Goal: Information Seeking & Learning: Learn about a topic

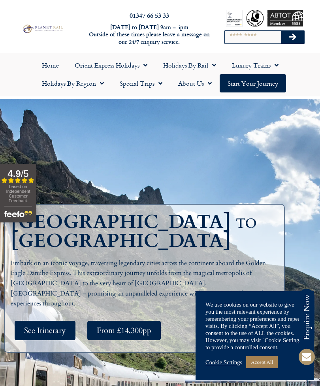
click at [267, 354] on div "Cookie Settings Accept All" at bounding box center [255, 362] width 99 height 16
click at [267, 357] on link "Accept All" at bounding box center [262, 362] width 32 height 12
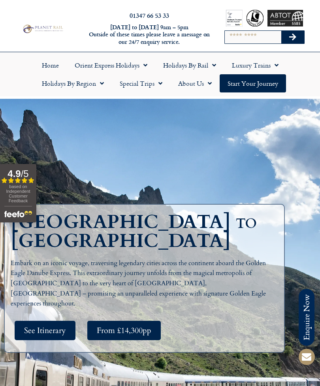
click at [43, 326] on span "See Itinerary" at bounding box center [45, 331] width 42 height 10
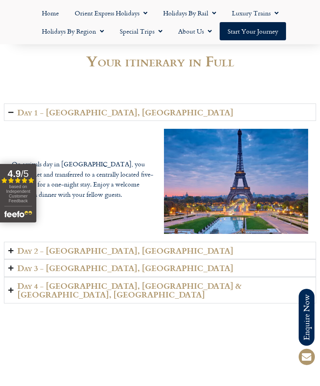
scroll to position [1014, 0]
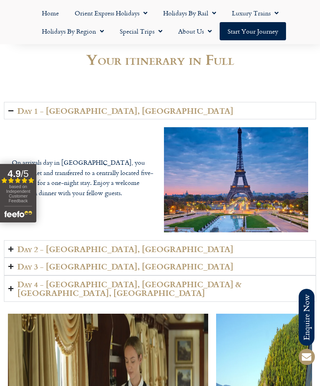
click at [14, 187] on span "based on Independent Customer Feedback" at bounding box center [18, 193] width 24 height 19
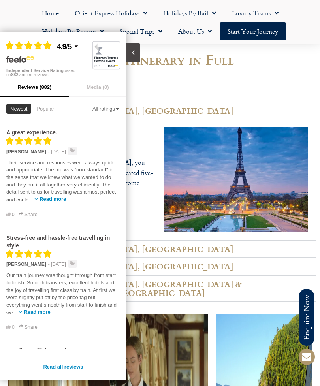
scroll to position [7, 0]
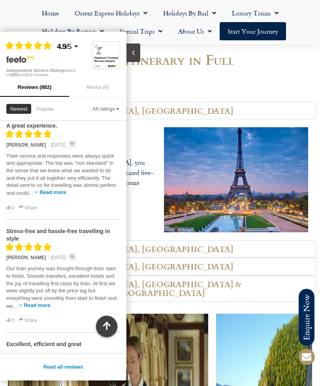
click at [96, 318] on div "0 Share" at bounding box center [63, 321] width 114 height 8
click at [105, 323] on icon "button" at bounding box center [106, 326] width 11 height 11
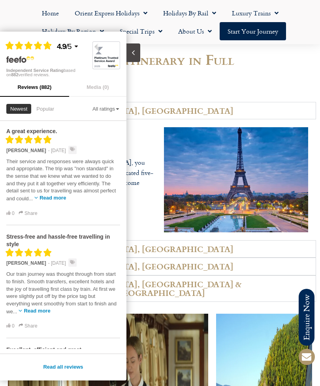
scroll to position [0, 0]
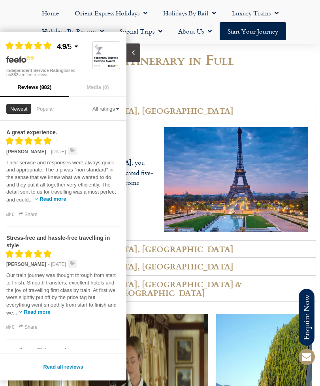
click at [103, 326] on div "0 Share" at bounding box center [63, 328] width 114 height 8
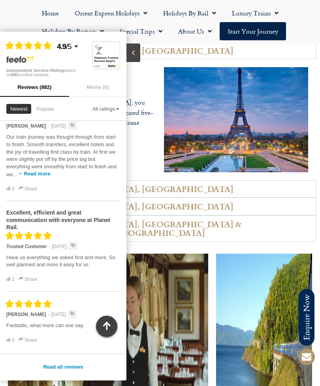
scroll to position [142, 0]
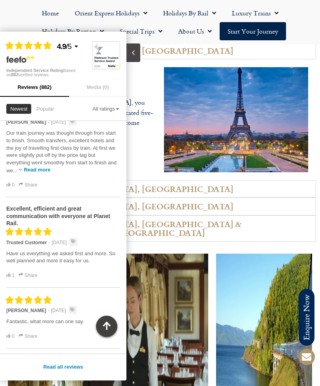
click at [131, 53] on icon "Close slideout" at bounding box center [134, 53] width 8 height 8
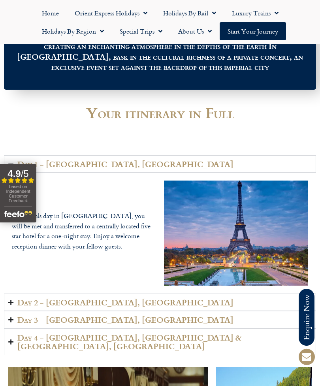
scroll to position [957, 0]
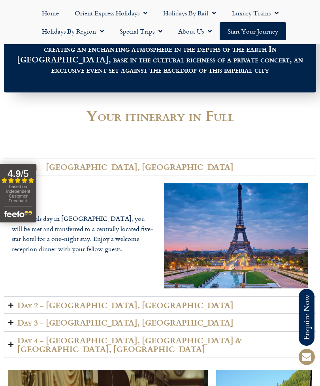
click at [56, 301] on h2 "Day 2 - [GEOGRAPHIC_DATA], [GEOGRAPHIC_DATA]" at bounding box center [125, 305] width 216 height 9
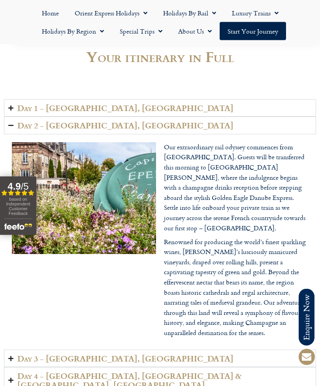
scroll to position [1016, 0]
click at [31, 354] on h2 "Day 3 - [GEOGRAPHIC_DATA], [GEOGRAPHIC_DATA]" at bounding box center [125, 358] width 216 height 9
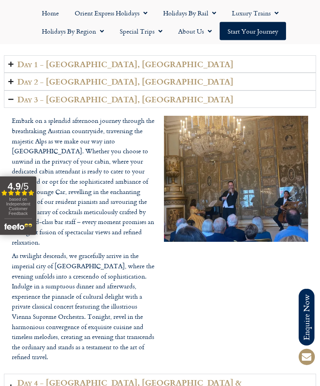
scroll to position [1061, 0]
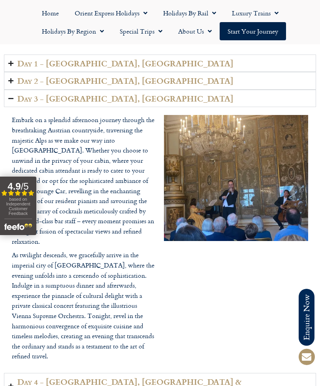
click at [27, 373] on summary "Day 4 - [GEOGRAPHIC_DATA], [GEOGRAPHIC_DATA] & [GEOGRAPHIC_DATA], [GEOGRAPHIC_D…" at bounding box center [160, 386] width 312 height 26
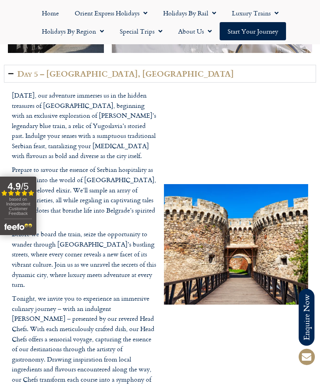
scroll to position [1807, 0]
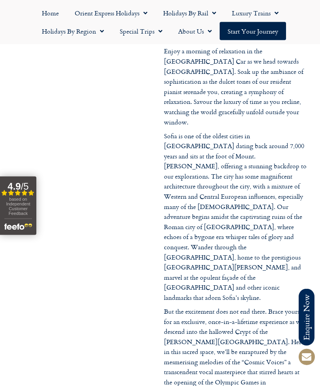
scroll to position [1869, 0]
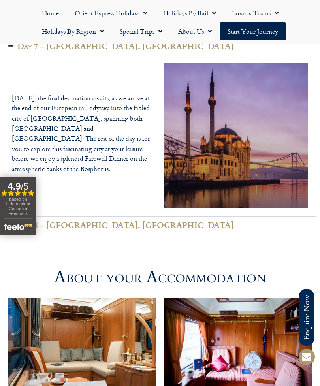
click at [36, 221] on h2 "Day 8 – [GEOGRAPHIC_DATA], [GEOGRAPHIC_DATA]" at bounding box center [125, 225] width 217 height 9
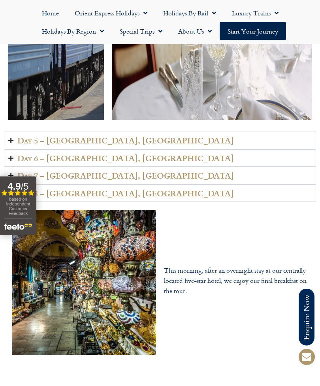
scroll to position [1740, 0]
click at [63, 189] on h2 "Day 8 – [GEOGRAPHIC_DATA], [GEOGRAPHIC_DATA]" at bounding box center [125, 193] width 217 height 9
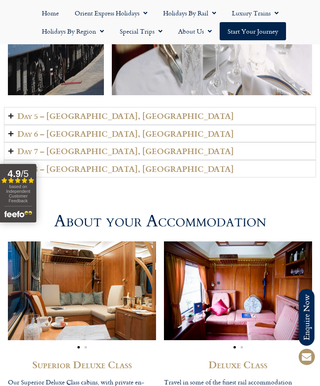
scroll to position [1764, 0]
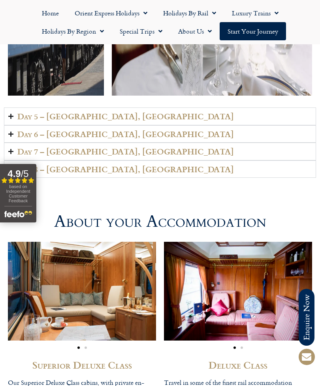
click at [255, 16] on link "Luxury Trains" at bounding box center [255, 13] width 62 height 18
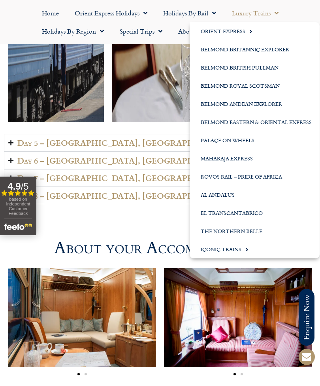
scroll to position [1732, 0]
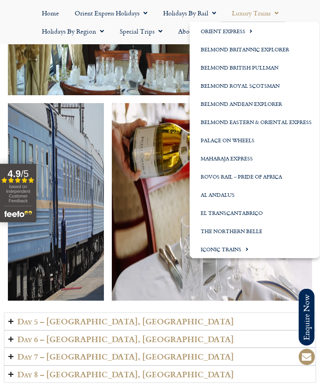
click at [158, 174] on img at bounding box center [212, 203] width 201 height 198
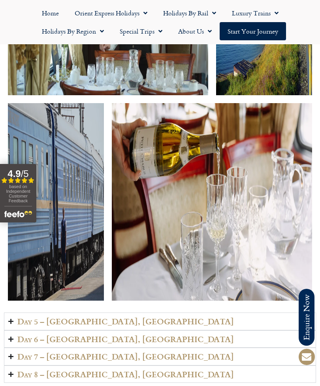
click at [189, 11] on link "Holidays by Rail" at bounding box center [189, 13] width 69 height 18
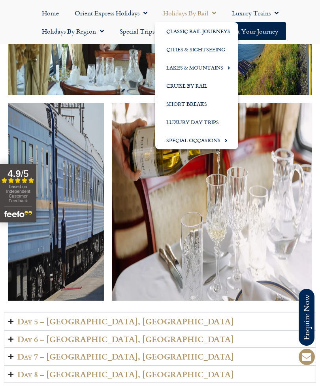
click at [179, 87] on link "Cruise by Rail" at bounding box center [196, 86] width 83 height 18
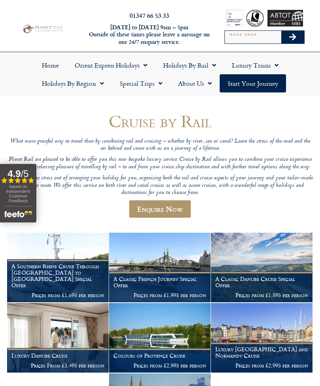
click at [181, 64] on link "Holidays by Rail" at bounding box center [189, 65] width 69 height 18
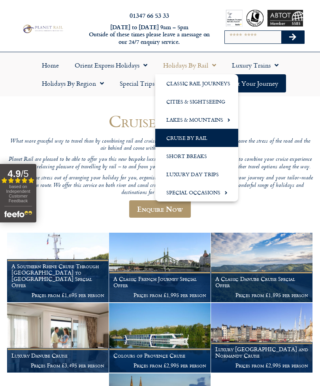
click at [184, 81] on link "Classic Rail Journeys" at bounding box center [196, 83] width 83 height 18
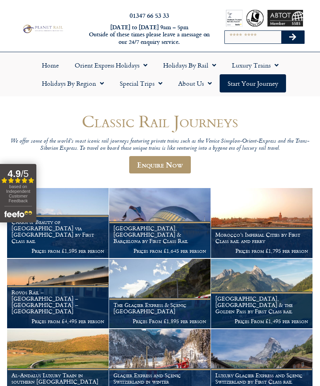
click at [153, 248] on p "Prices from £1,645 per person" at bounding box center [160, 251] width 93 height 6
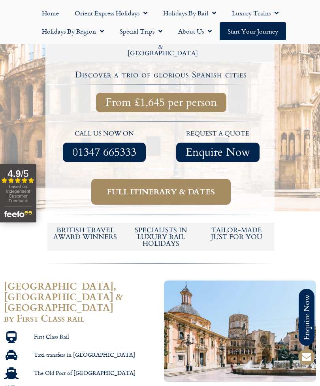
scroll to position [242, 0]
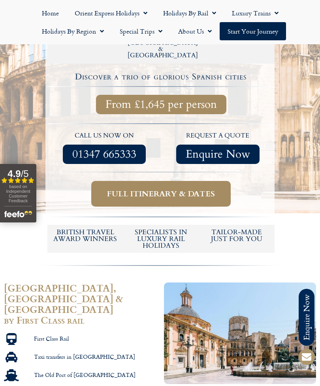
click at [146, 32] on link "Special Trips" at bounding box center [141, 31] width 59 height 18
click at [147, 36] on link "Special Trips" at bounding box center [141, 31] width 59 height 18
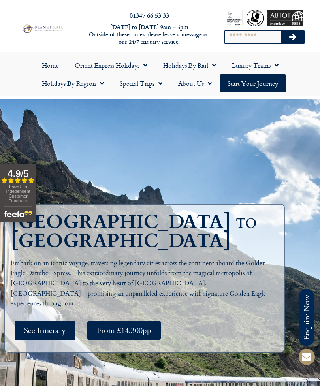
click at [39, 329] on span "See Itinerary" at bounding box center [45, 331] width 42 height 10
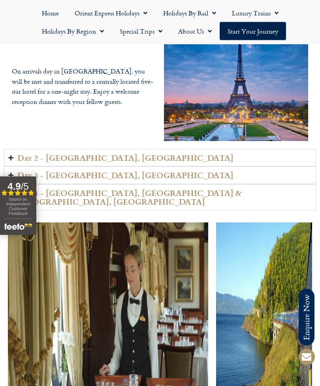
scroll to position [1105, 0]
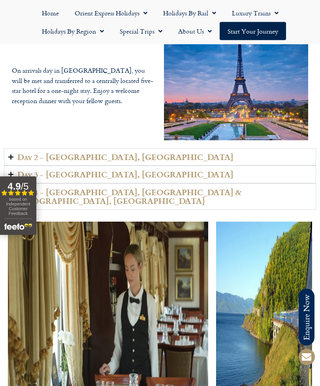
click at [65, 153] on h2 "Day 2 - [GEOGRAPHIC_DATA], [GEOGRAPHIC_DATA]" at bounding box center [125, 157] width 216 height 9
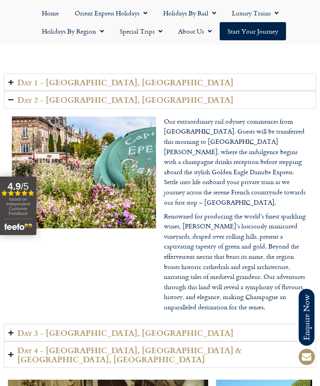
scroll to position [1039, 0]
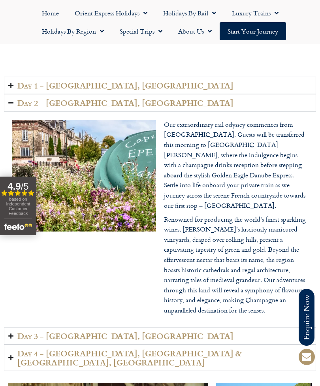
click at [58, 332] on h2 "Day 3 - [GEOGRAPHIC_DATA], [GEOGRAPHIC_DATA]" at bounding box center [125, 336] width 216 height 9
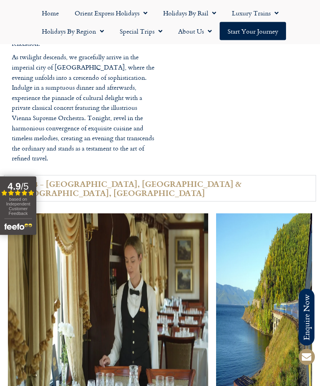
scroll to position [1259, 0]
click at [58, 180] on h2 "Day 4 - [GEOGRAPHIC_DATA], [GEOGRAPHIC_DATA] & [GEOGRAPHIC_DATA], [GEOGRAPHIC_D…" at bounding box center [164, 189] width 295 height 18
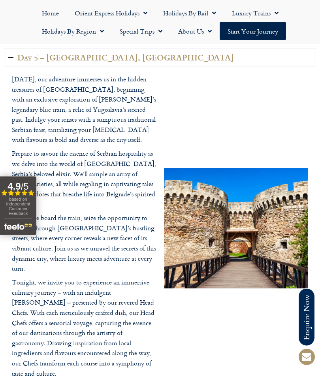
scroll to position [1823, 0]
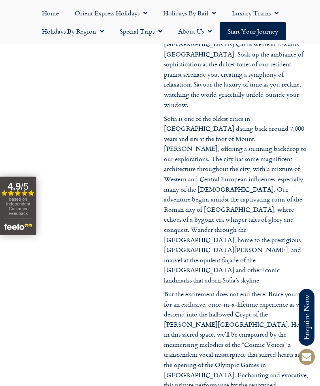
scroll to position [1887, 0]
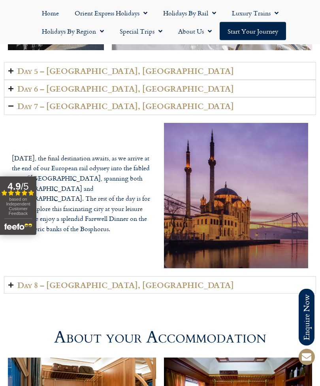
scroll to position [1809, 0]
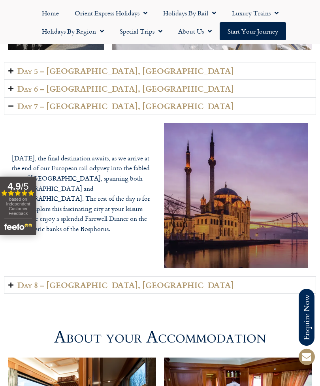
click at [79, 281] on h2 "Day 8 – [GEOGRAPHIC_DATA], [GEOGRAPHIC_DATA]" at bounding box center [125, 285] width 217 height 9
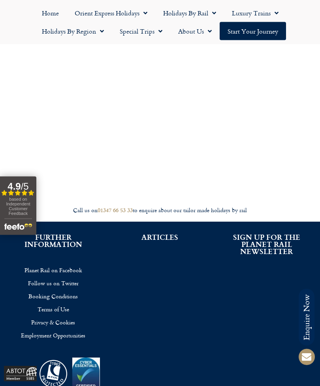
scroll to position [2909, 0]
